Goal: Information Seeking & Learning: Learn about a topic

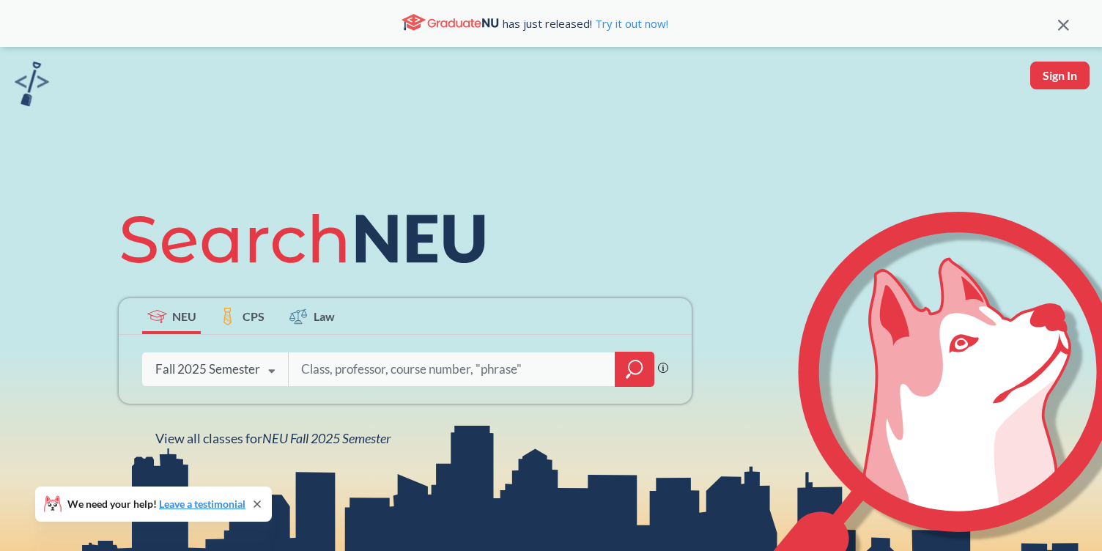
click at [368, 352] on div at bounding box center [471, 369] width 366 height 34
click at [364, 370] on input "search" at bounding box center [452, 369] width 305 height 31
type input "innovation"
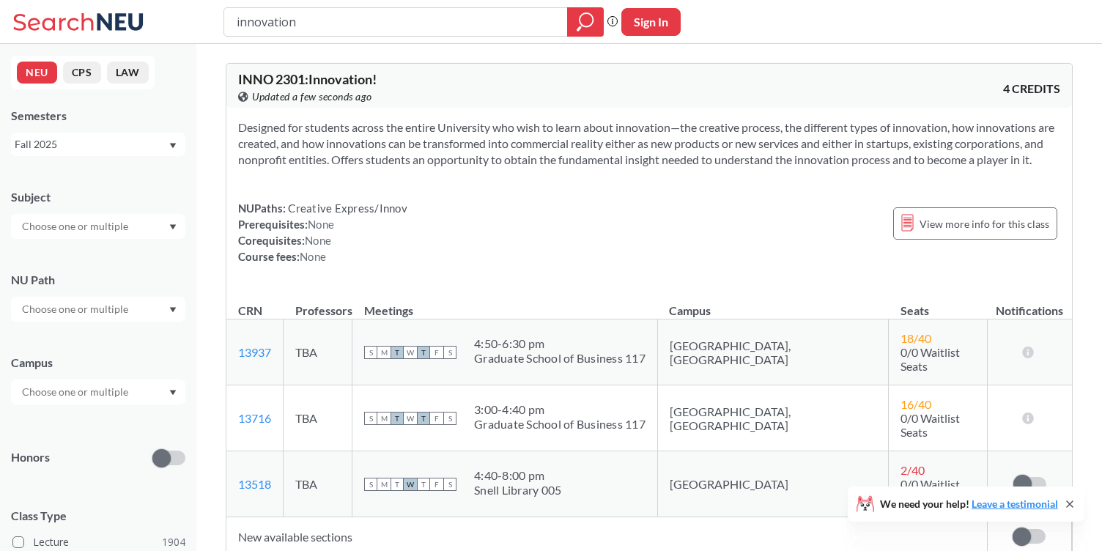
click at [125, 234] on input "text" at bounding box center [76, 227] width 123 height 18
click at [110, 149] on div "Fall 2025" at bounding box center [91, 144] width 153 height 16
click at [243, 162] on section "Designed for students across the entire University who wish to learn about inno…" at bounding box center [649, 143] width 822 height 48
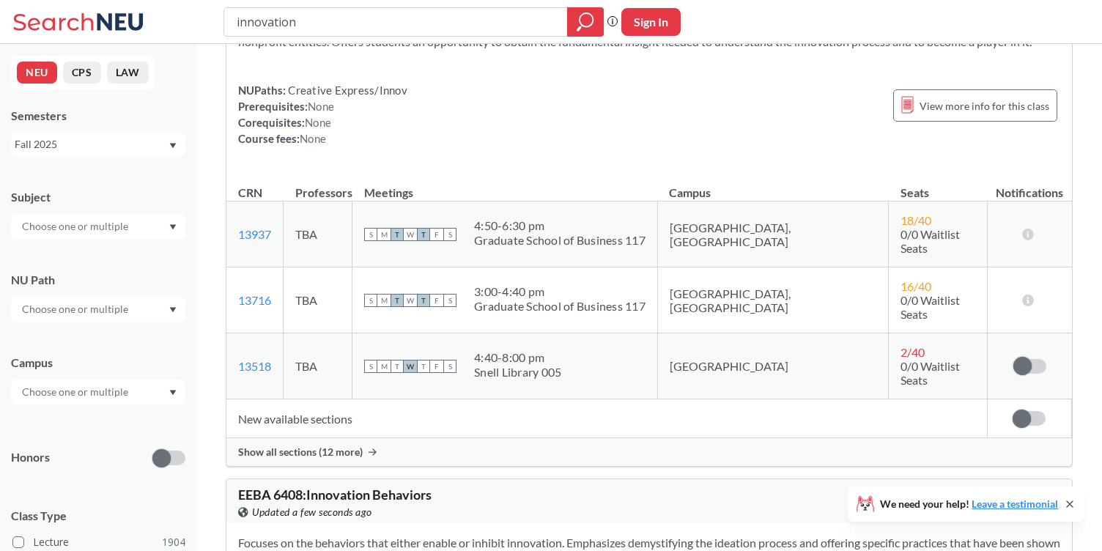
scroll to position [121, 0]
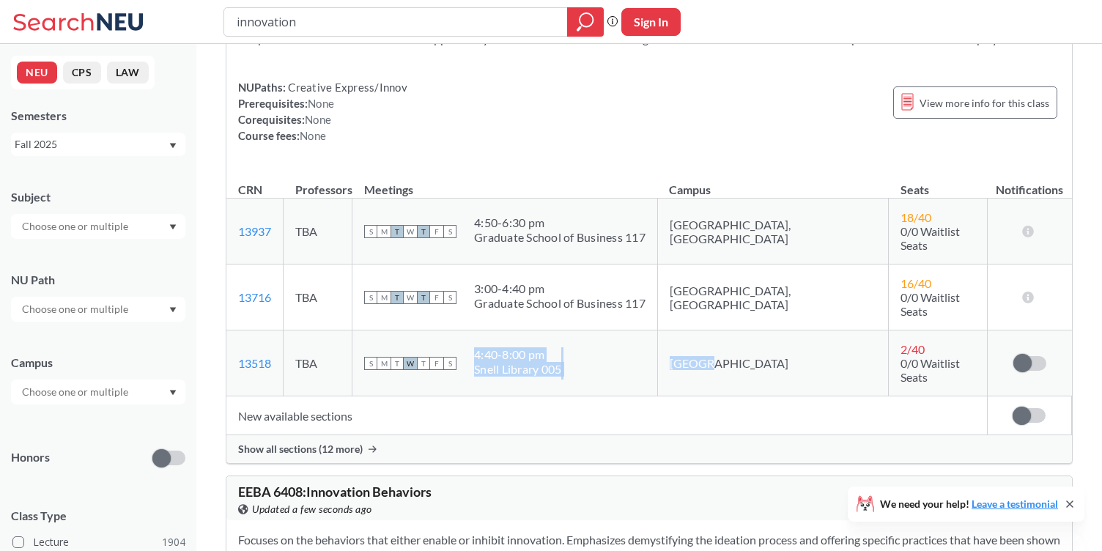
drag, startPoint x: 777, startPoint y: 341, endPoint x: 679, endPoint y: 341, distance: 98.9
click at [679, 341] on tr "13518 View this section on Banner. TBA S M T W T F S 4:40 - 8:00 pm [PERSON_NAM…" at bounding box center [649, 363] width 846 height 66
drag, startPoint x: 717, startPoint y: 340, endPoint x: 814, endPoint y: 341, distance: 96.7
click at [815, 341] on td "[GEOGRAPHIC_DATA]" at bounding box center [772, 363] width 231 height 66
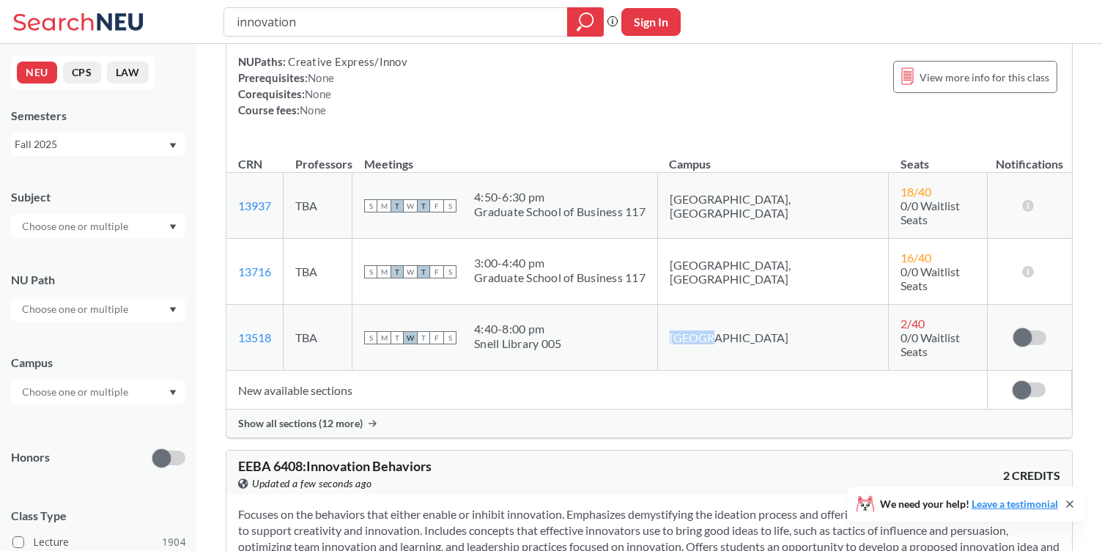
scroll to position [107, 0]
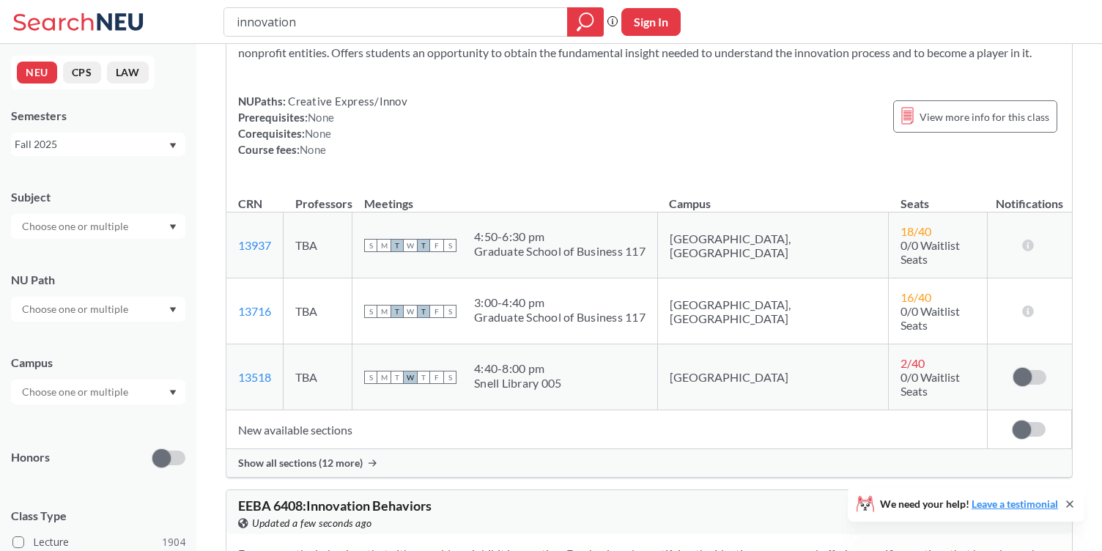
click at [356, 457] on span "Show all sections (12 more)" at bounding box center [300, 463] width 125 height 13
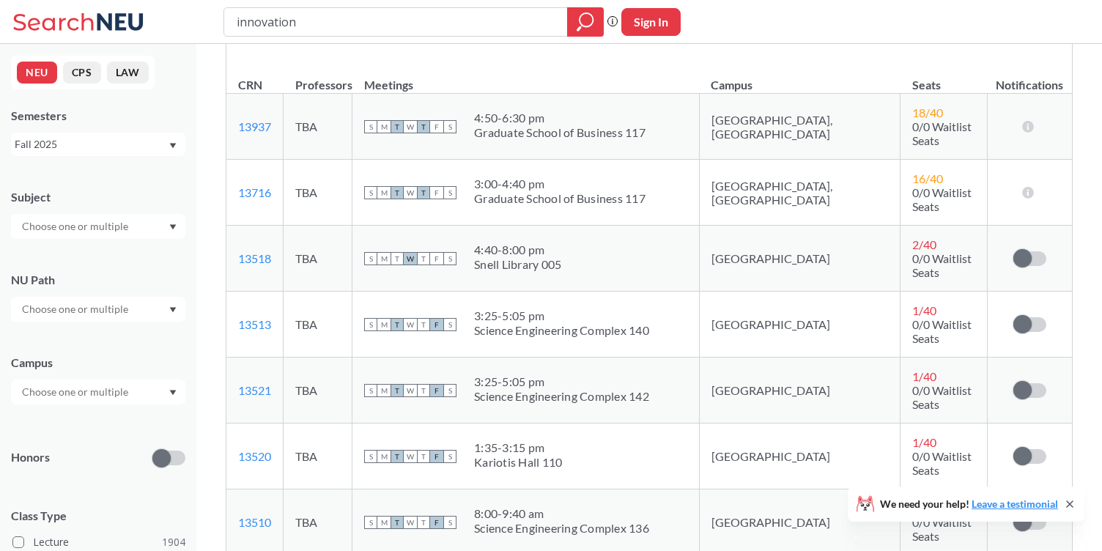
scroll to position [227, 0]
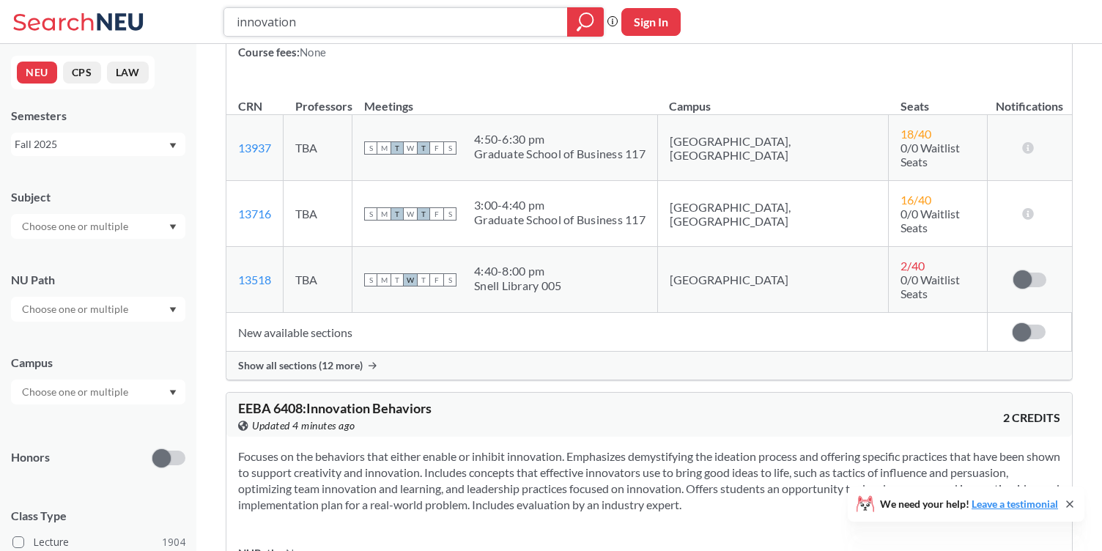
scroll to position [205, 0]
